Goal: Information Seeking & Learning: Learn about a topic

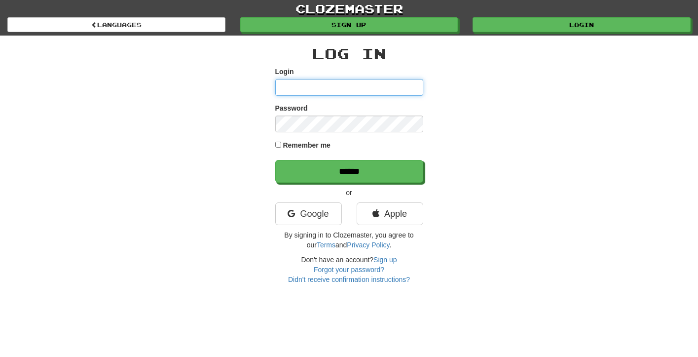
type input "**********"
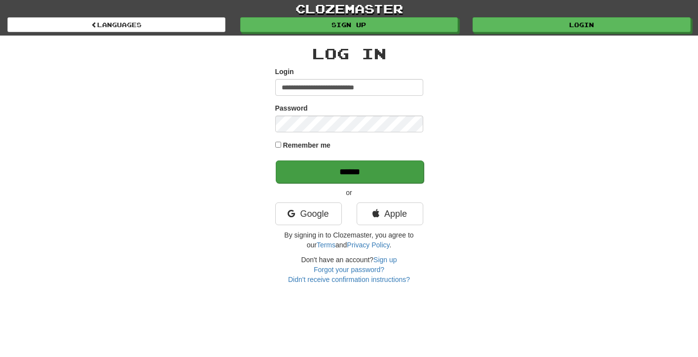
click at [345, 175] on input "******" at bounding box center [350, 171] width 148 height 23
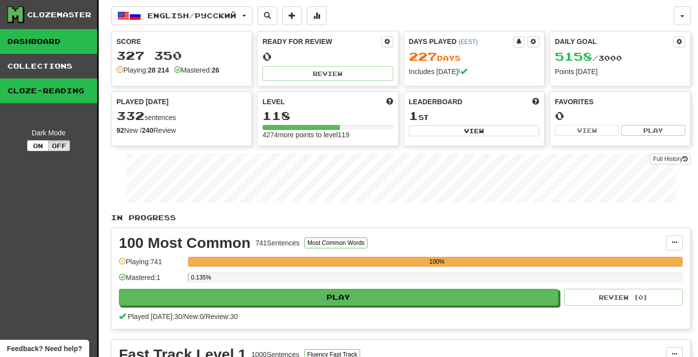
click at [32, 91] on link "Cloze-Reading" at bounding box center [48, 90] width 97 height 25
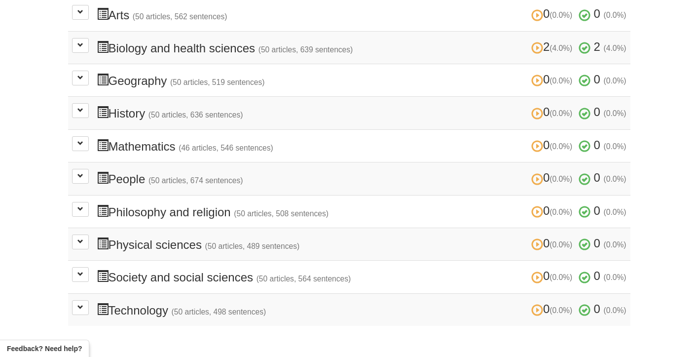
scroll to position [276, 0]
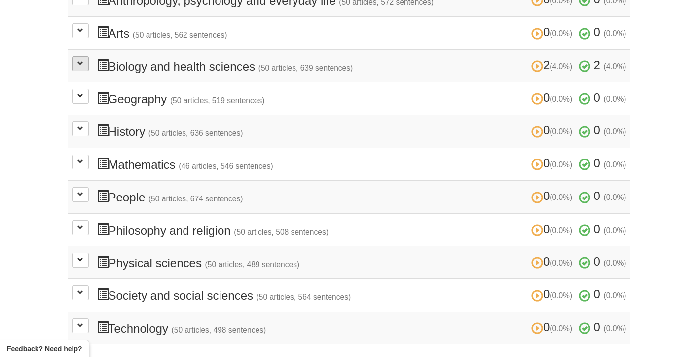
click at [82, 64] on button at bounding box center [80, 63] width 17 height 15
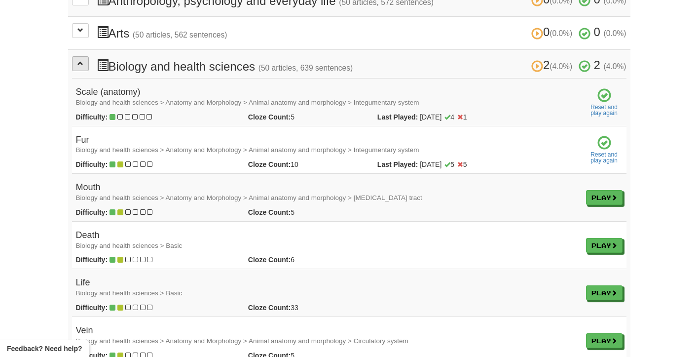
click at [84, 64] on button at bounding box center [80, 63] width 17 height 15
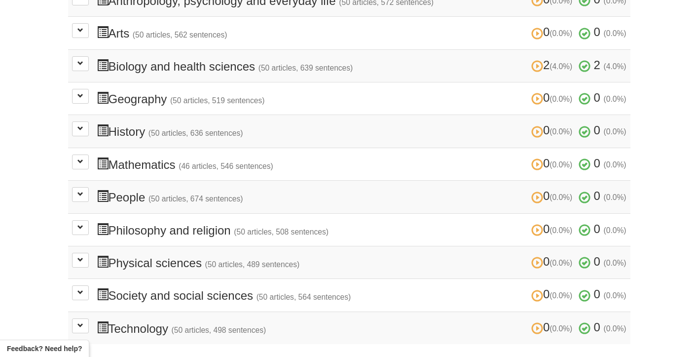
scroll to position [288, 0]
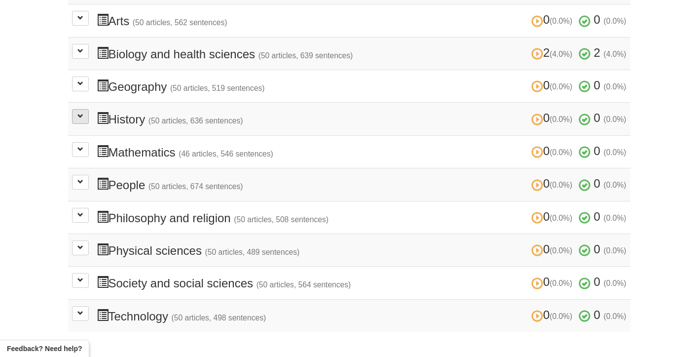
click at [84, 112] on button at bounding box center [80, 116] width 17 height 15
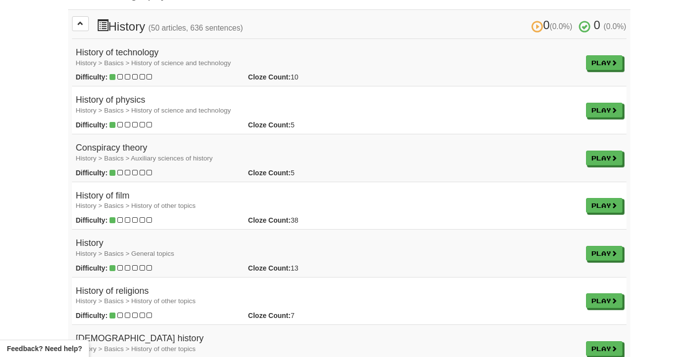
scroll to position [313, 0]
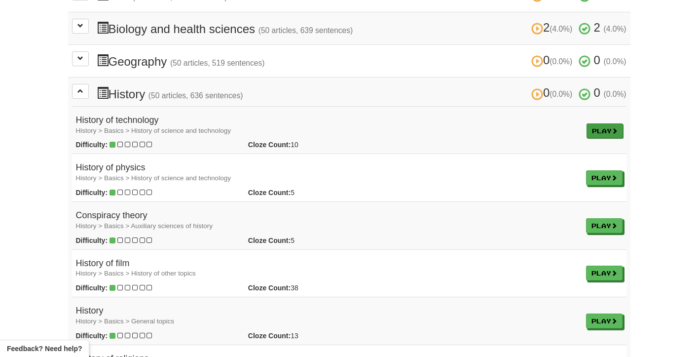
click at [607, 130] on link "Play" at bounding box center [604, 130] width 36 height 15
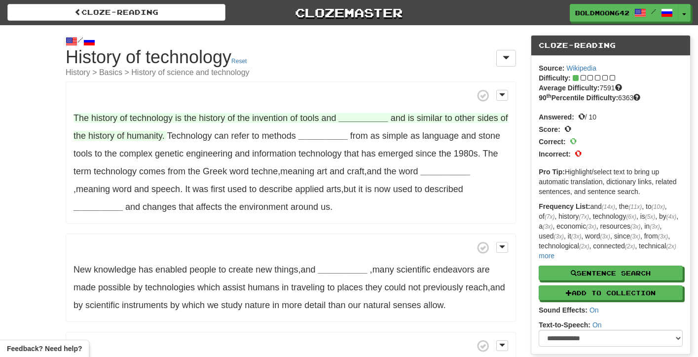
click at [367, 118] on strong "__________" at bounding box center [363, 118] width 49 height 10
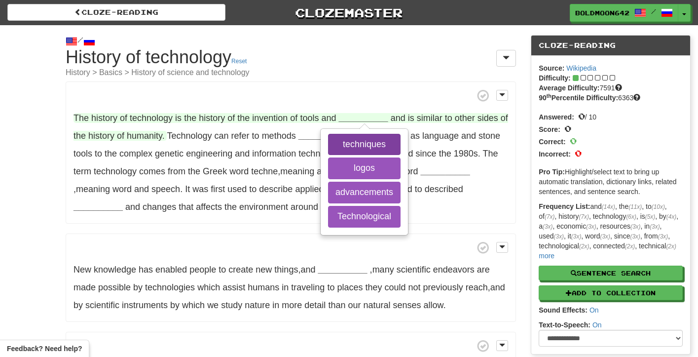
click at [366, 141] on button "techniques" at bounding box center [364, 145] width 72 height 22
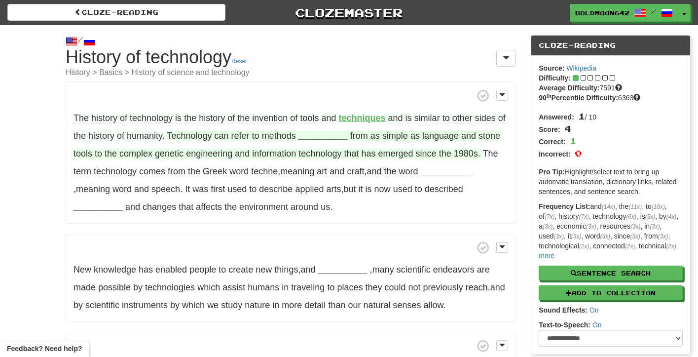
click at [338, 135] on strong "__________" at bounding box center [322, 136] width 49 height 10
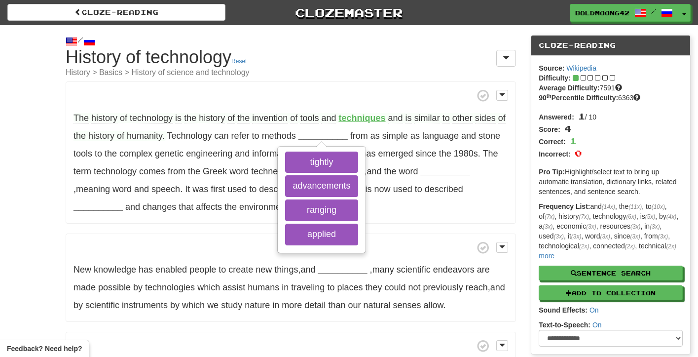
click at [346, 99] on span at bounding box center [290, 95] width 434 height 12
click at [431, 234] on div "The history of technology is the history of the invention of tools and techniqu…" at bounding box center [291, 290] width 450 height 419
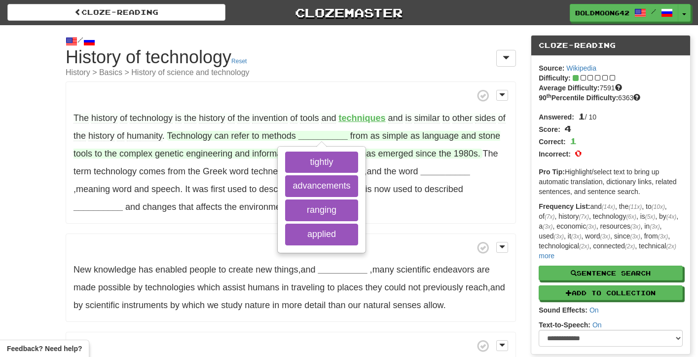
click at [339, 133] on strong "__________" at bounding box center [322, 136] width 49 height 10
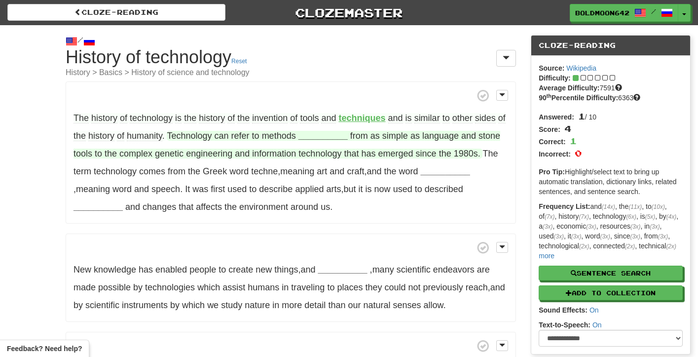
click at [323, 138] on strong "__________" at bounding box center [322, 136] width 49 height 10
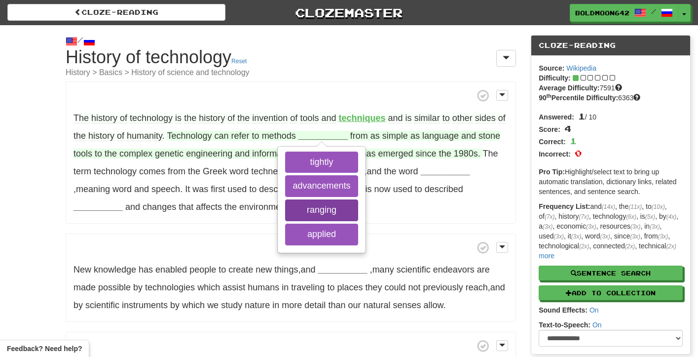
click at [333, 213] on button "ranging" at bounding box center [321, 210] width 72 height 22
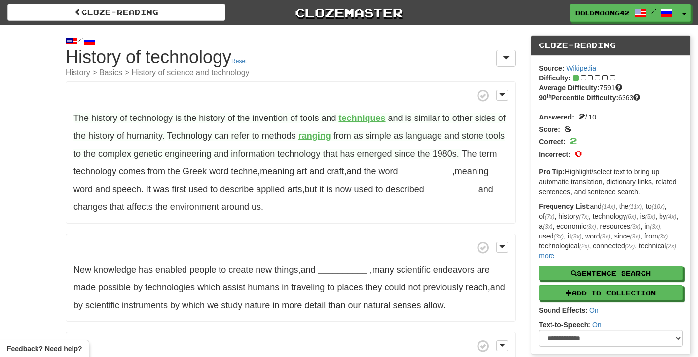
click at [326, 136] on strong "ranging" at bounding box center [314, 136] width 33 height 10
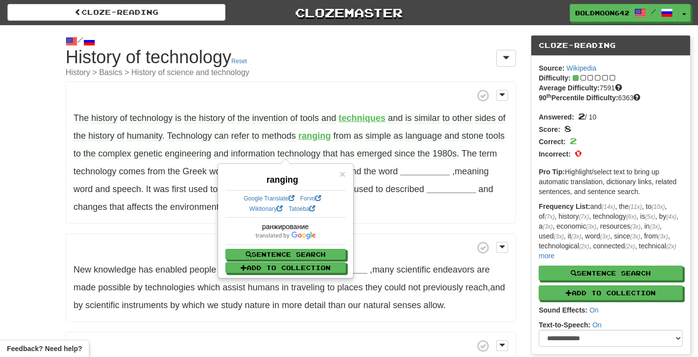
click at [358, 96] on span at bounding box center [290, 95] width 434 height 12
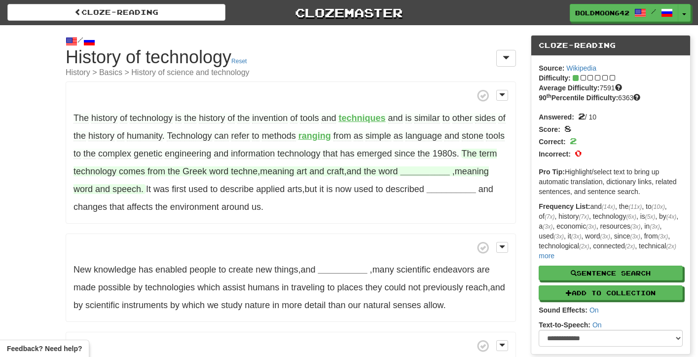
click at [447, 175] on strong "__________" at bounding box center [424, 171] width 49 height 10
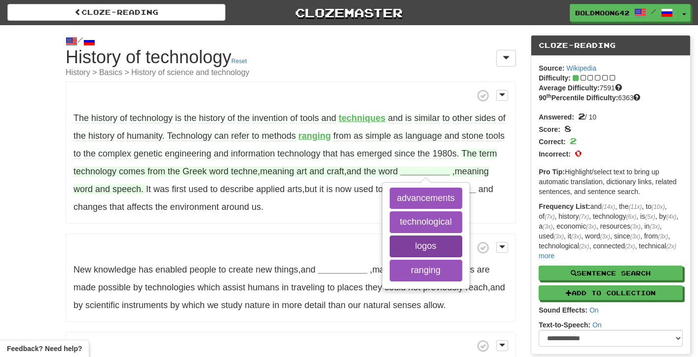
click at [444, 245] on button "logos" at bounding box center [426, 246] width 72 height 22
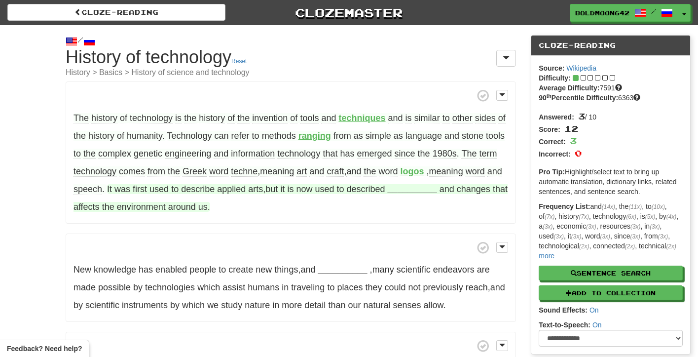
click at [437, 190] on strong "__________" at bounding box center [412, 189] width 49 height 10
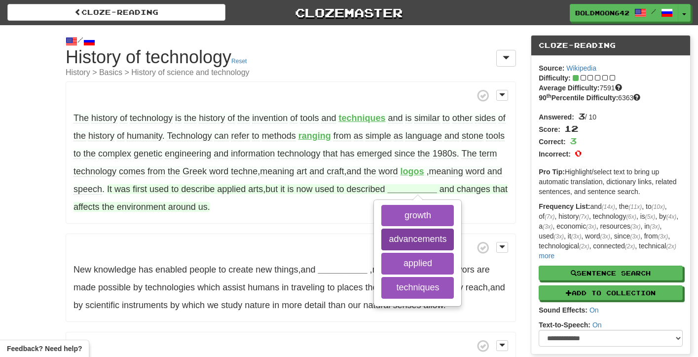
click at [454, 241] on button "advancements" at bounding box center [417, 239] width 72 height 22
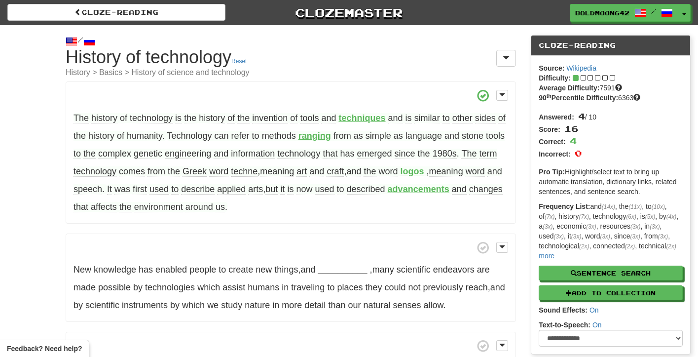
scroll to position [72, 0]
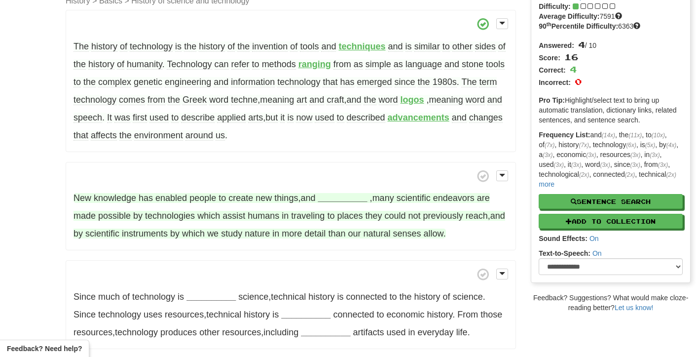
click at [344, 202] on strong "__________" at bounding box center [342, 198] width 49 height 10
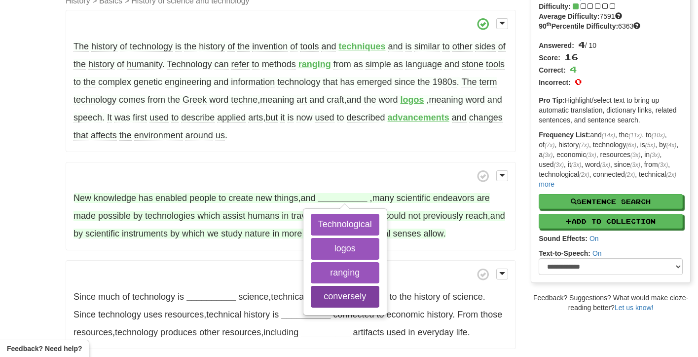
click at [342, 300] on button "conversely" at bounding box center [345, 297] width 69 height 22
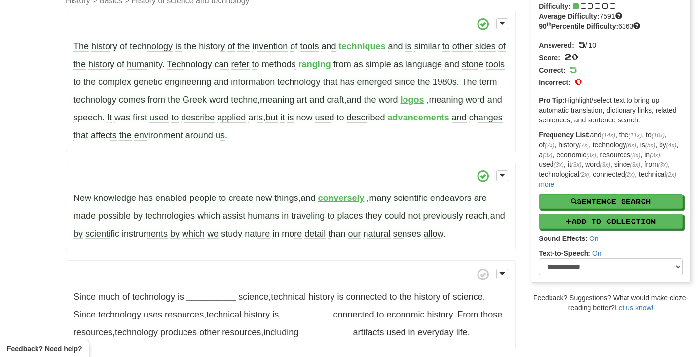
click at [342, 199] on strong "conversely" at bounding box center [341, 198] width 46 height 10
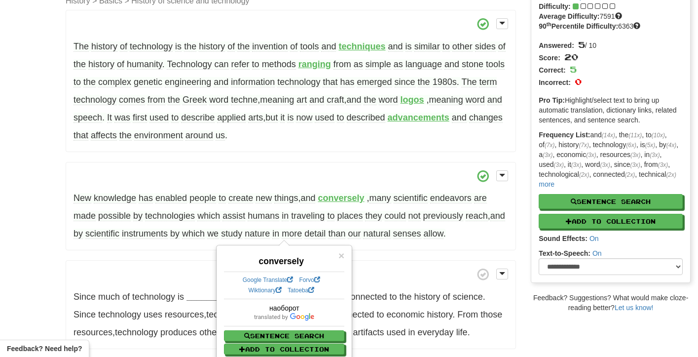
click at [345, 182] on span at bounding box center [290, 176] width 434 height 12
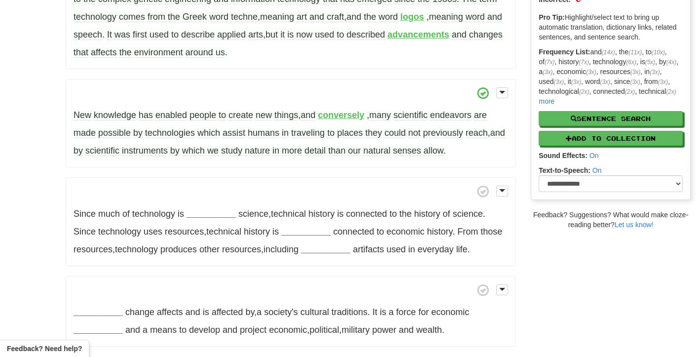
scroll to position [152, 0]
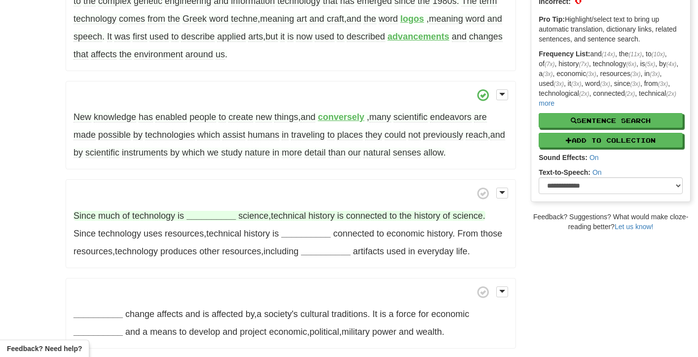
click at [198, 216] on strong "__________" at bounding box center [210, 216] width 49 height 10
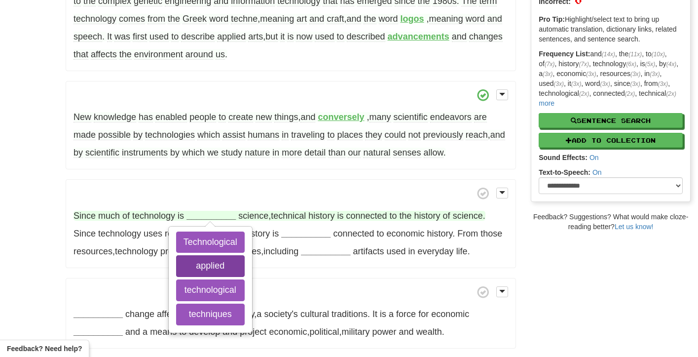
click at [215, 267] on button "applied" at bounding box center [210, 266] width 69 height 22
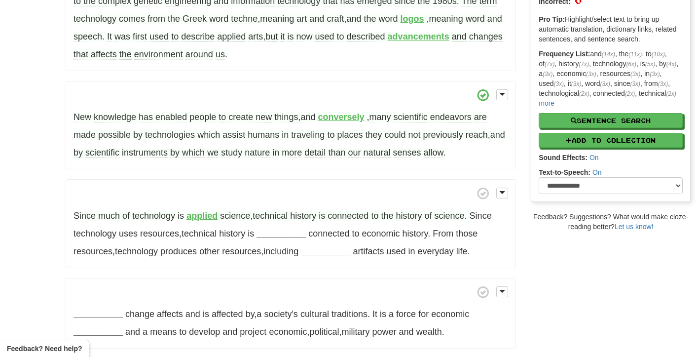
click at [205, 219] on strong "applied" at bounding box center [201, 216] width 31 height 10
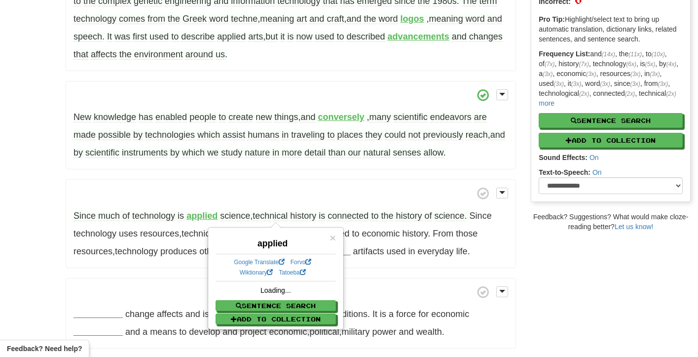
click at [212, 218] on strong "applied" at bounding box center [201, 216] width 31 height 10
click at [287, 201] on p "Since much of technology is applied science , technical history is connected to…" at bounding box center [291, 223] width 450 height 89
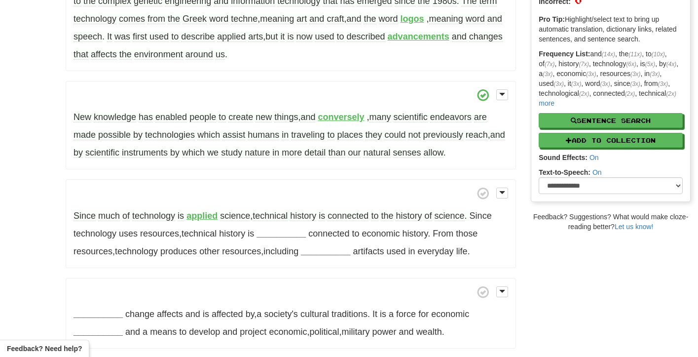
click at [199, 218] on strong "applied" at bounding box center [201, 216] width 31 height 10
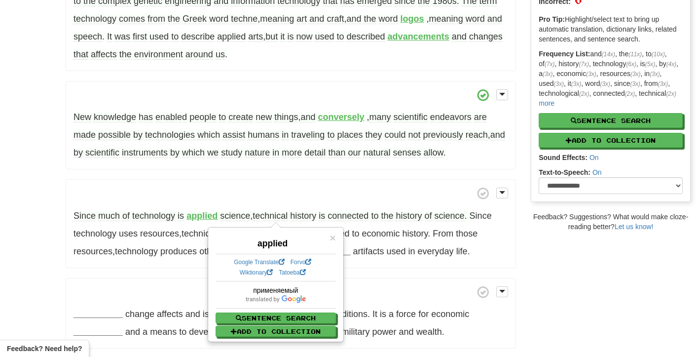
click at [221, 196] on span at bounding box center [290, 193] width 434 height 12
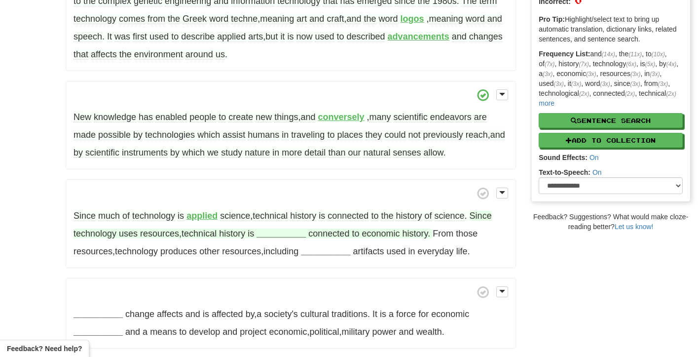
click at [280, 237] on strong "__________" at bounding box center [280, 233] width 49 height 10
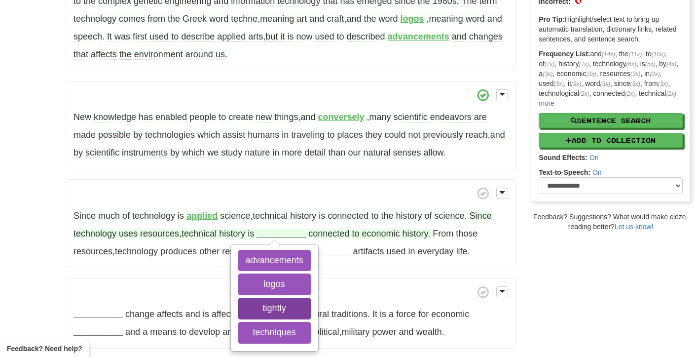
click at [286, 307] on button "tightly" at bounding box center [274, 308] width 72 height 22
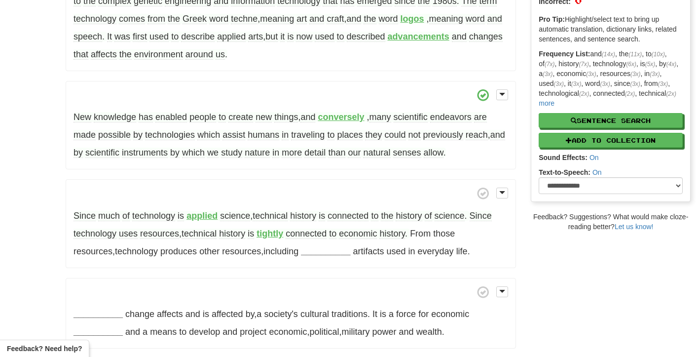
scroll to position [166, 0]
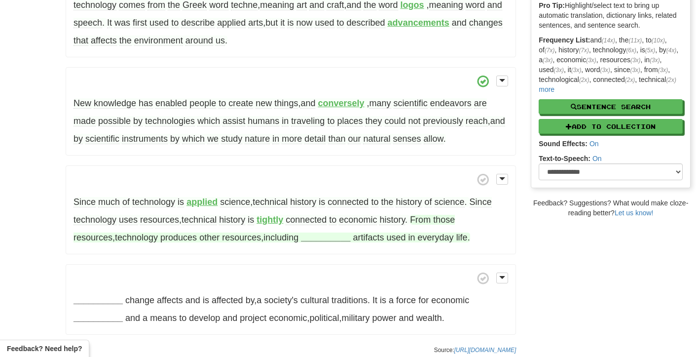
click at [301, 242] on strong "__________" at bounding box center [325, 237] width 49 height 10
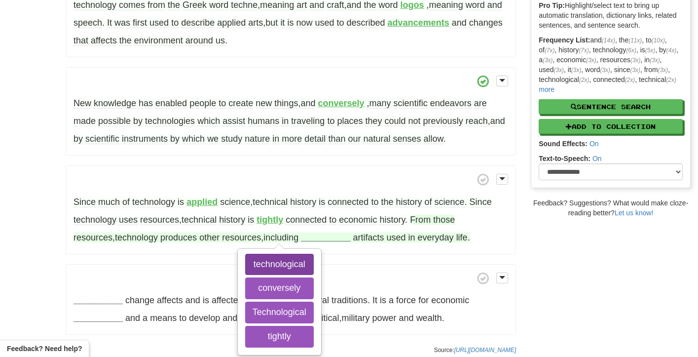
click at [284, 267] on button "technological" at bounding box center [279, 264] width 69 height 22
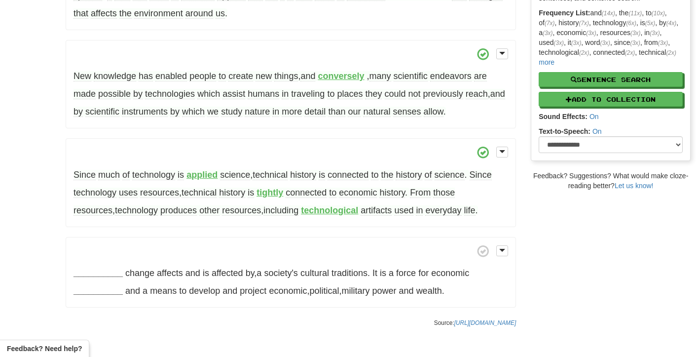
scroll to position [210, 0]
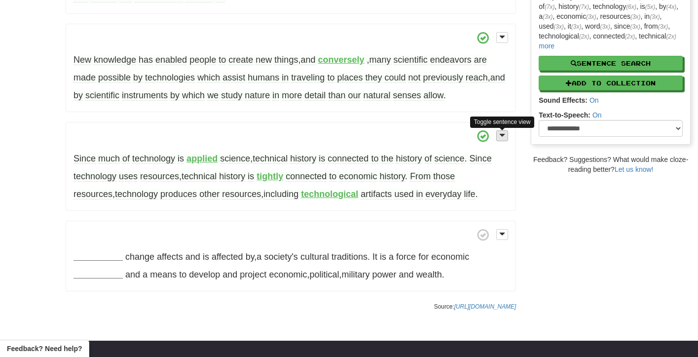
click at [503, 138] on span at bounding box center [502, 135] width 6 height 7
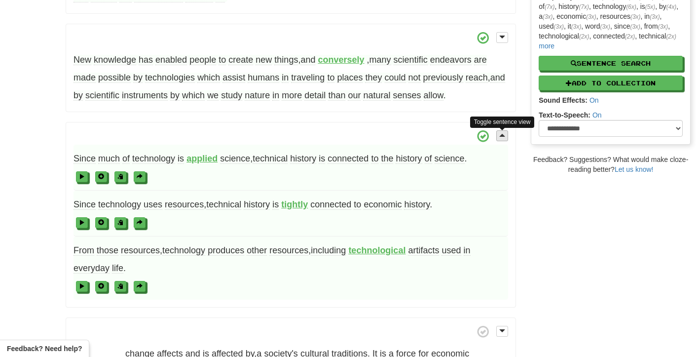
click at [503, 138] on span at bounding box center [502, 135] width 6 height 7
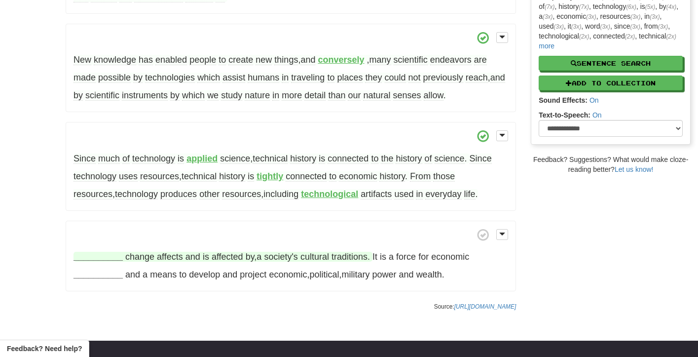
click at [87, 258] on strong "__________" at bounding box center [97, 256] width 49 height 10
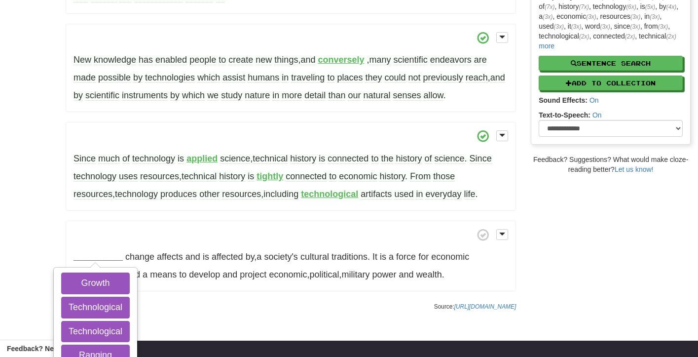
scroll to position [226, 0]
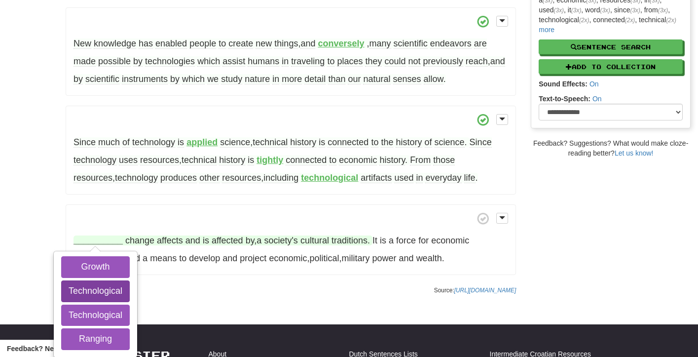
click at [88, 289] on button "Technological" at bounding box center [95, 291] width 69 height 22
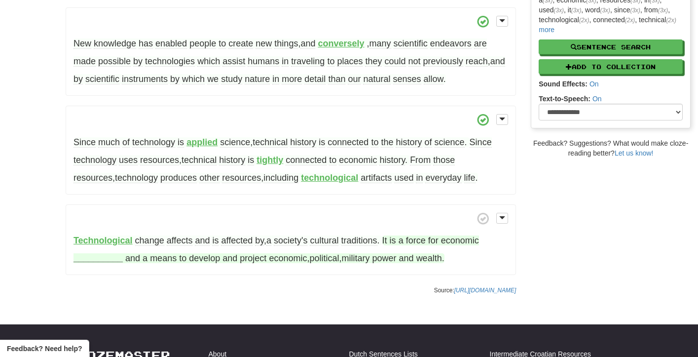
click at [92, 260] on strong "__________" at bounding box center [97, 258] width 49 height 10
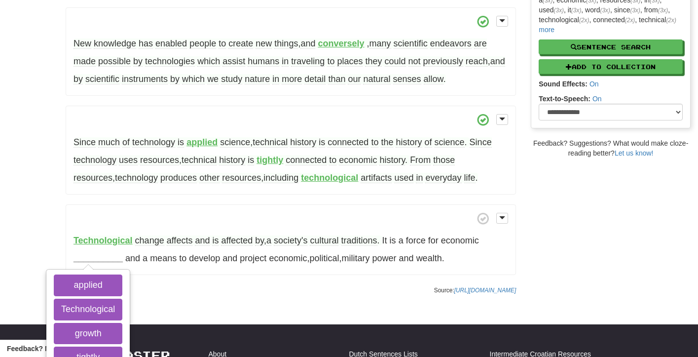
scroll to position [228, 0]
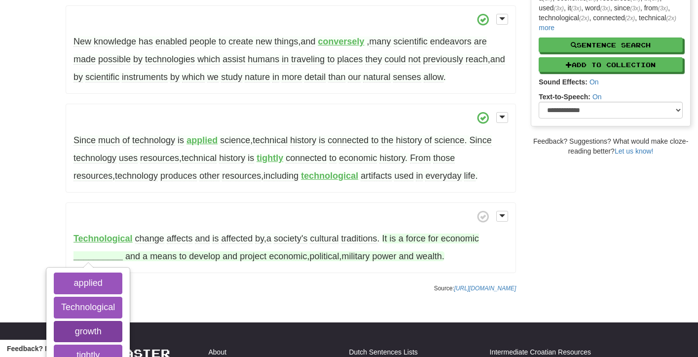
click at [96, 326] on button "growth" at bounding box center [88, 332] width 69 height 22
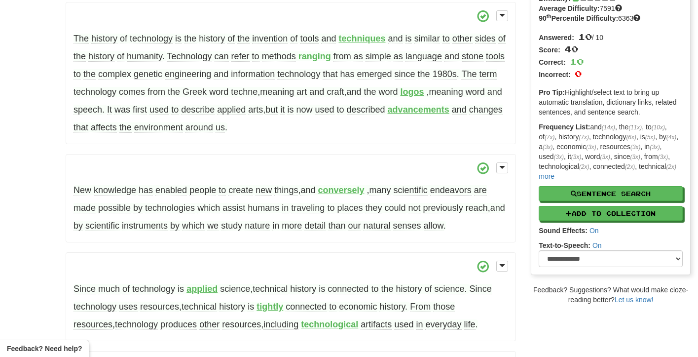
scroll to position [0, 0]
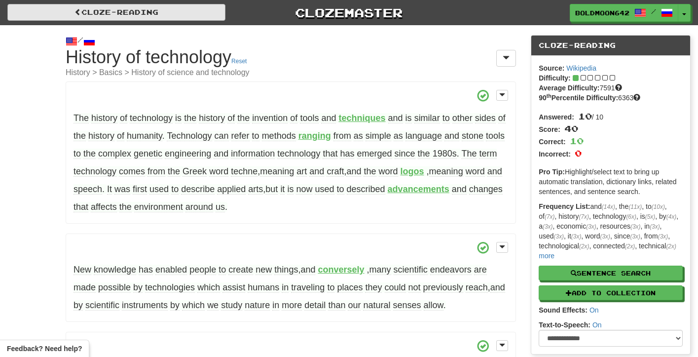
click at [77, 11] on span at bounding box center [77, 11] width 7 height 7
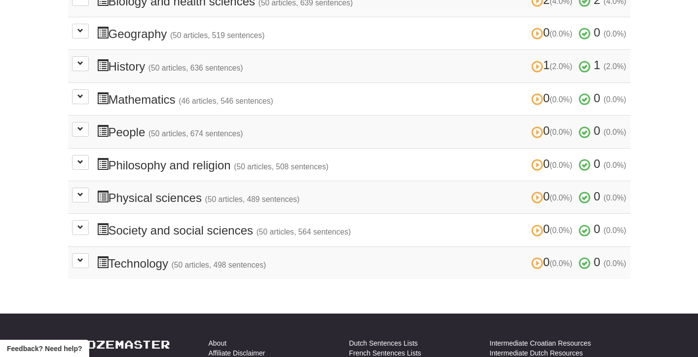
scroll to position [323, 0]
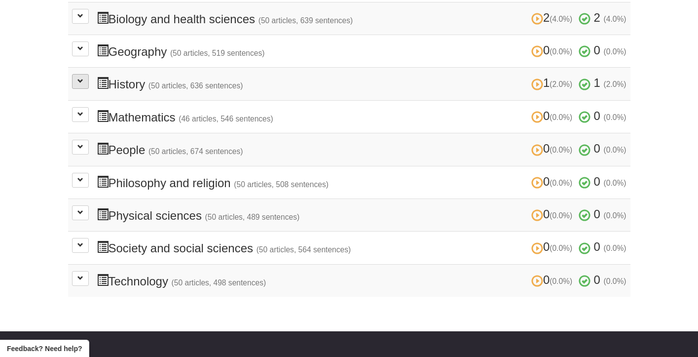
click at [81, 78] on span at bounding box center [80, 81] width 6 height 6
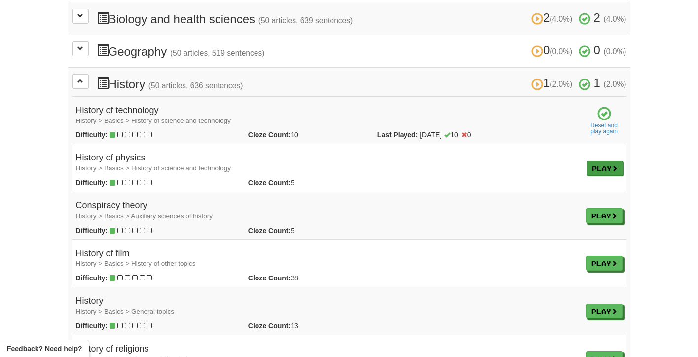
click at [591, 163] on link "Play" at bounding box center [604, 168] width 36 height 15
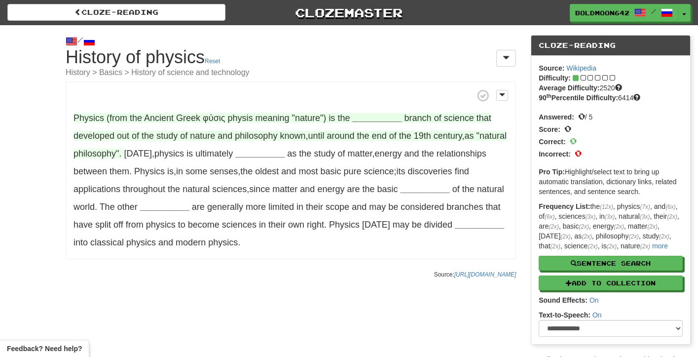
click at [381, 118] on strong "__________" at bounding box center [376, 118] width 49 height 10
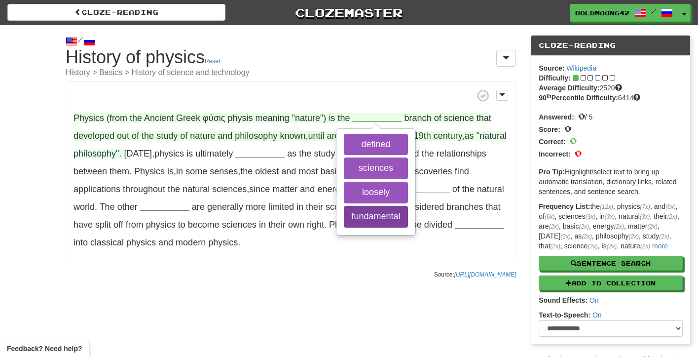
click at [376, 215] on button "fundamental" at bounding box center [376, 217] width 64 height 22
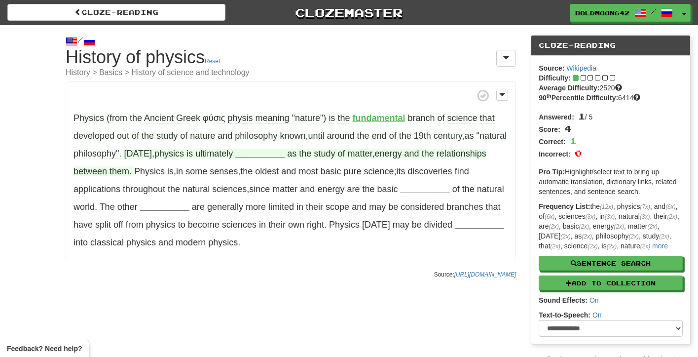
click at [285, 150] on strong "__________" at bounding box center [259, 153] width 49 height 10
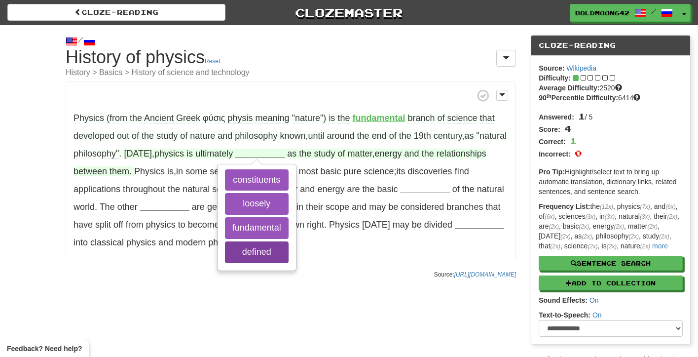
click at [288, 247] on button "defined" at bounding box center [257, 252] width 64 height 22
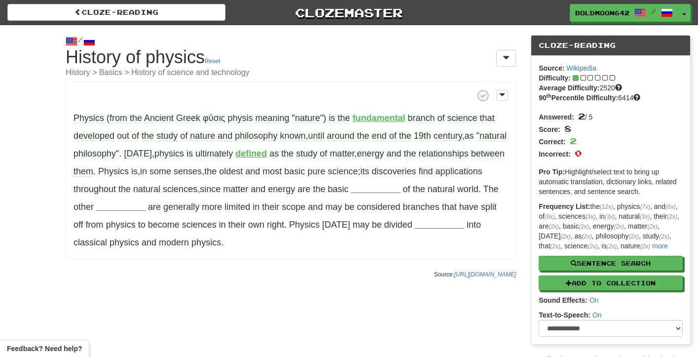
click at [267, 153] on strong "defined" at bounding box center [251, 153] width 32 height 10
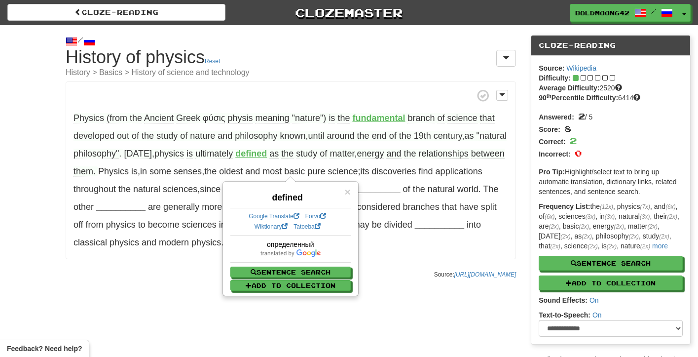
click at [35, 165] on div "/ Cloze-Reading History of physics Reset History > Basics > History of science …" at bounding box center [349, 199] width 698 height 349
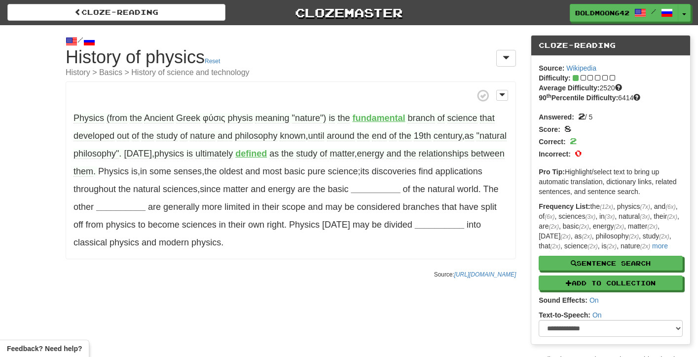
click at [267, 154] on strong "defined" at bounding box center [251, 153] width 32 height 10
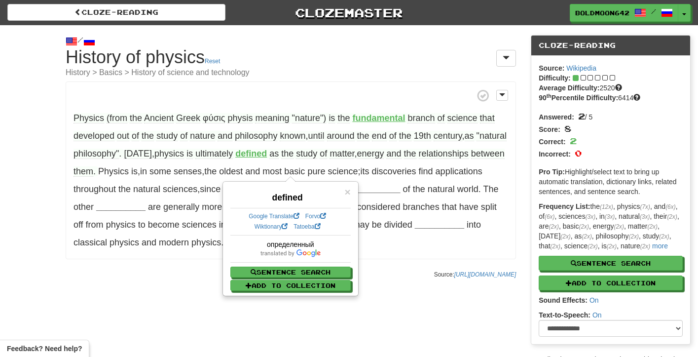
click at [176, 279] on p "Source: https://en.wikipedia.org/wiki/History%20of%20physics" at bounding box center [291, 274] width 450 height 10
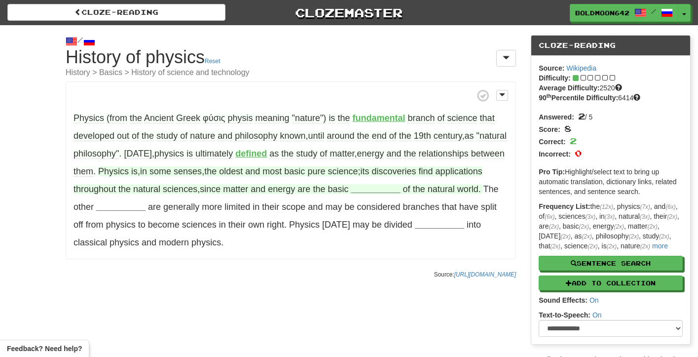
click at [400, 188] on strong "__________" at bounding box center [375, 189] width 49 height 10
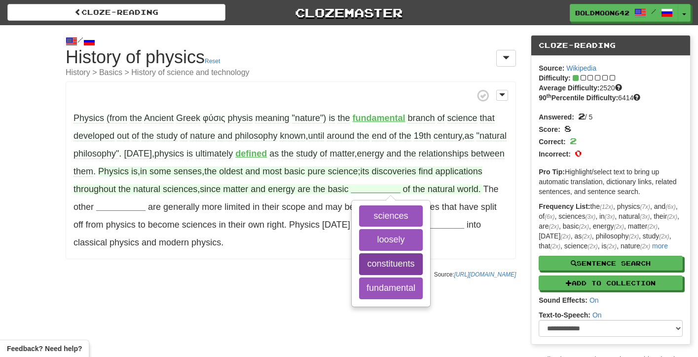
click at [423, 262] on button "constituents" at bounding box center [391, 264] width 64 height 22
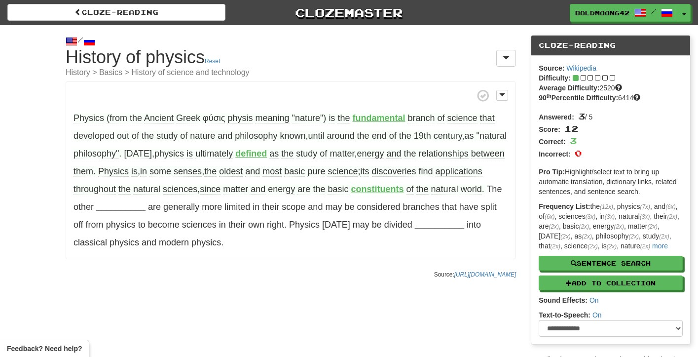
click at [403, 190] on strong "constituents" at bounding box center [377, 189] width 53 height 10
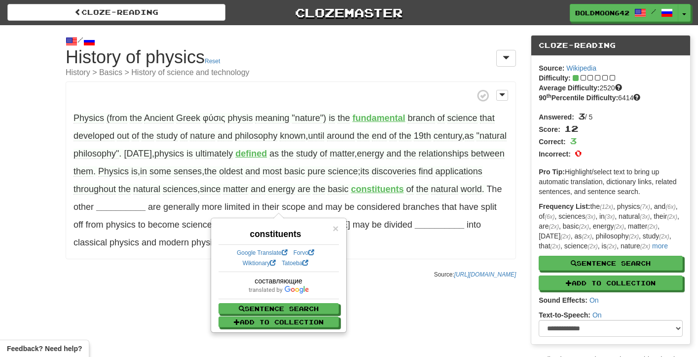
click at [36, 144] on div "/ Cloze-Reading History of physics Reset History > Basics > History of science …" at bounding box center [349, 199] width 698 height 349
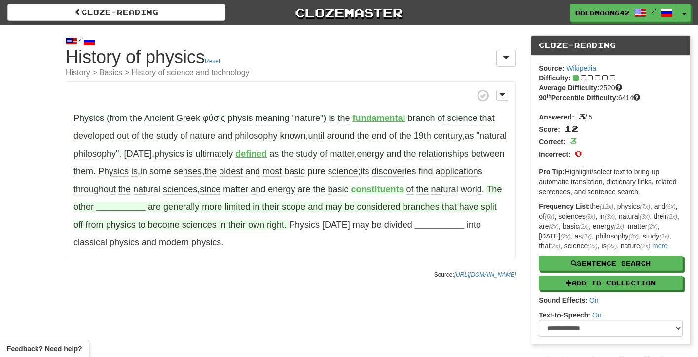
click at [145, 207] on strong "__________" at bounding box center [120, 207] width 49 height 10
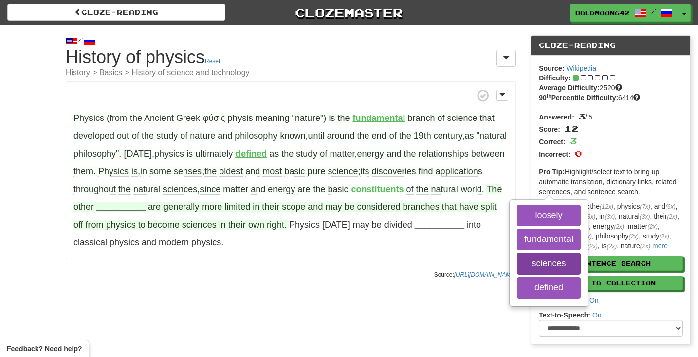
click at [517, 274] on button "sciences" at bounding box center [549, 263] width 64 height 22
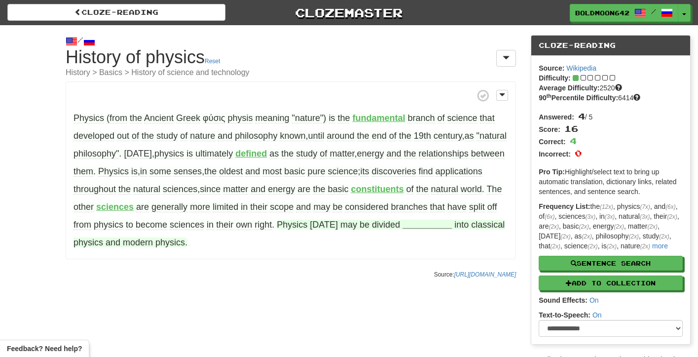
click at [402, 229] on strong "__________" at bounding box center [426, 224] width 49 height 10
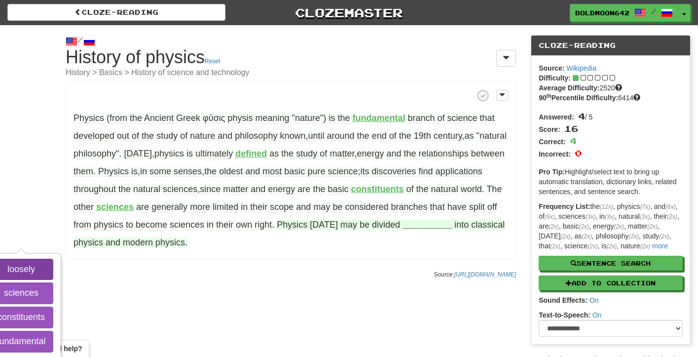
click at [53, 265] on button "loosely" at bounding box center [21, 269] width 64 height 22
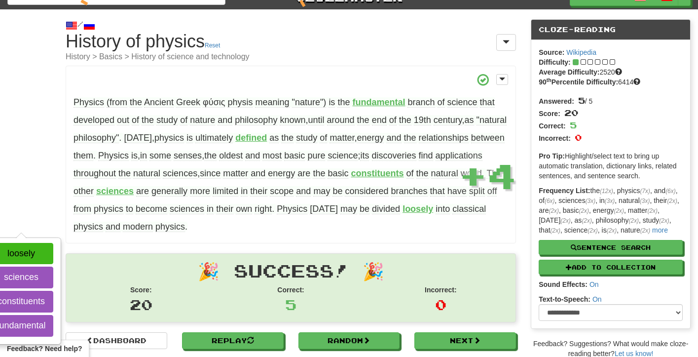
scroll to position [21, 0]
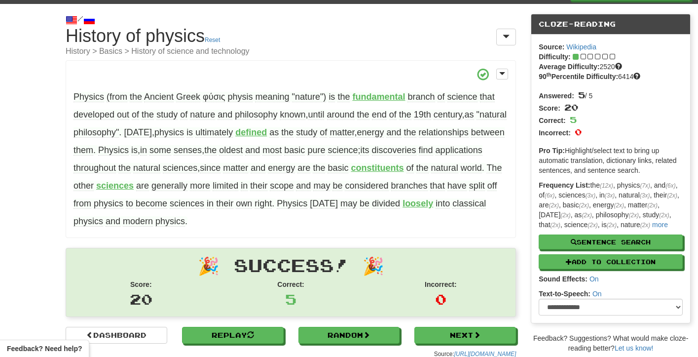
click at [293, 187] on span "scope" at bounding box center [282, 185] width 24 height 10
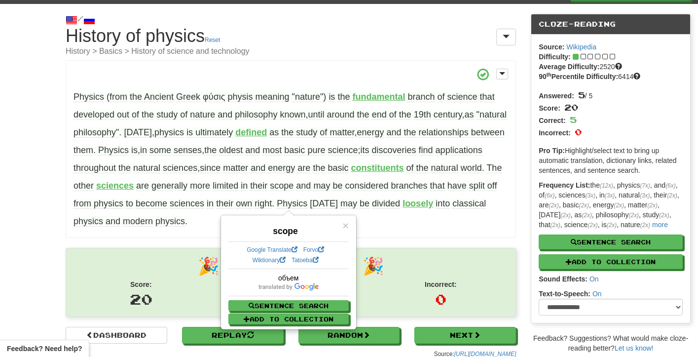
click at [397, 69] on span at bounding box center [290, 74] width 434 height 12
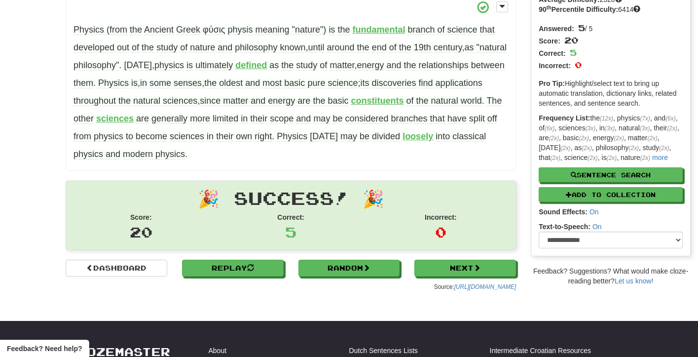
scroll to position [0, 0]
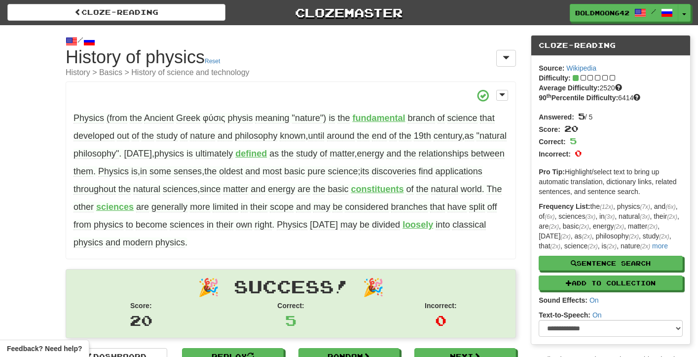
click at [342, 14] on link "Clozemaster" at bounding box center [349, 12] width 218 height 17
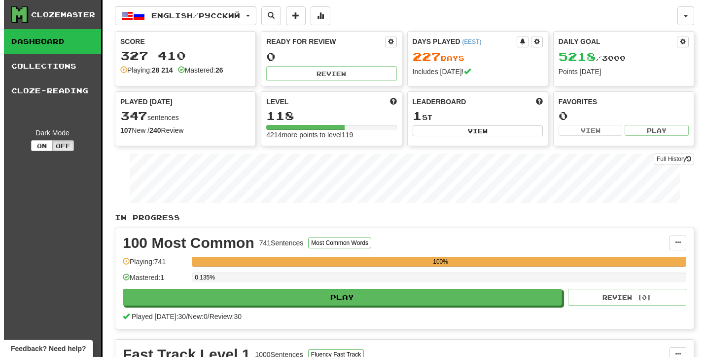
scroll to position [15, 0]
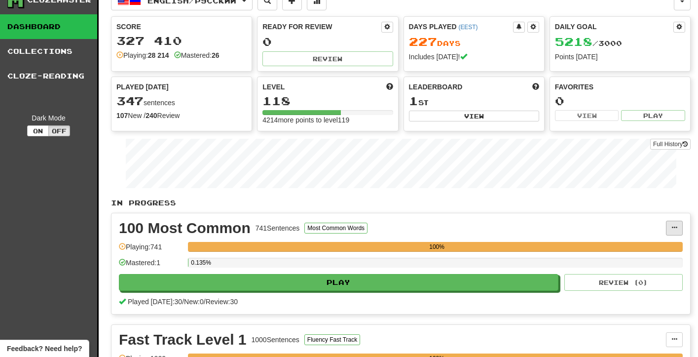
click at [672, 230] on span at bounding box center [674, 227] width 6 height 6
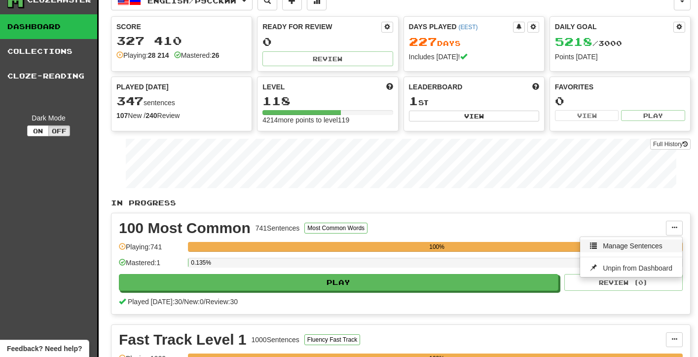
click at [599, 247] on link "Manage Sentences" at bounding box center [631, 245] width 102 height 13
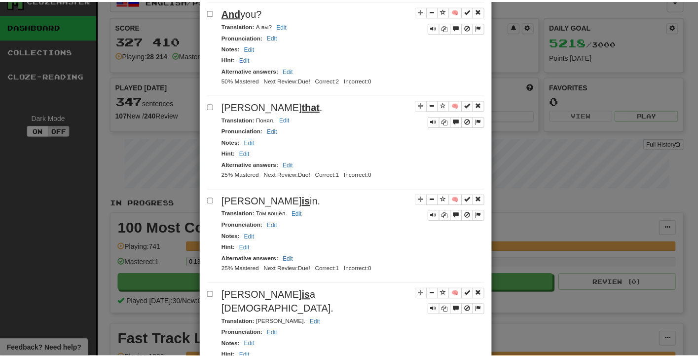
scroll to position [0, 0]
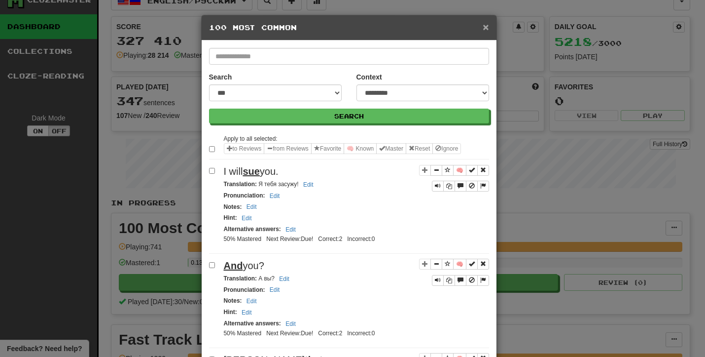
click at [483, 30] on span "×" at bounding box center [486, 26] width 6 height 11
